Goal: Task Accomplishment & Management: Manage account settings

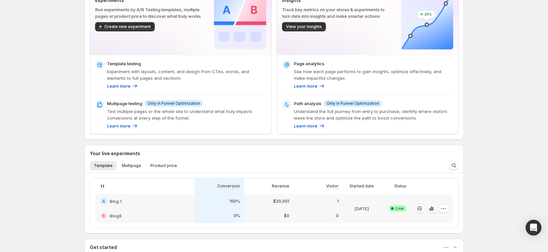
scroll to position [99, 0]
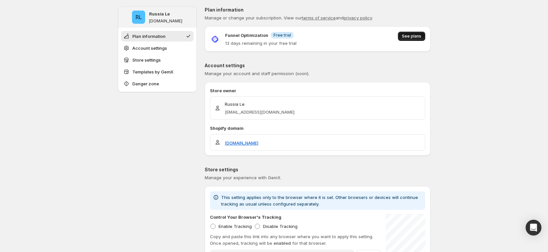
click at [420, 34] on span "See plans" at bounding box center [411, 36] width 19 height 5
